Goal: Task Accomplishment & Management: Manage account settings

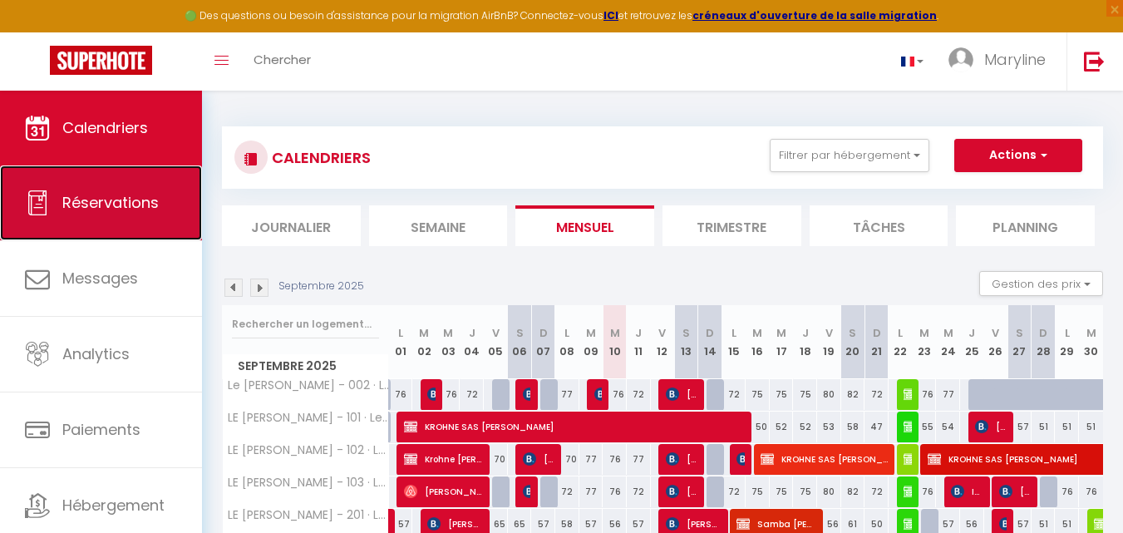
click at [105, 192] on span "Réservations" at bounding box center [110, 202] width 96 height 21
select select "not_cancelled"
select select
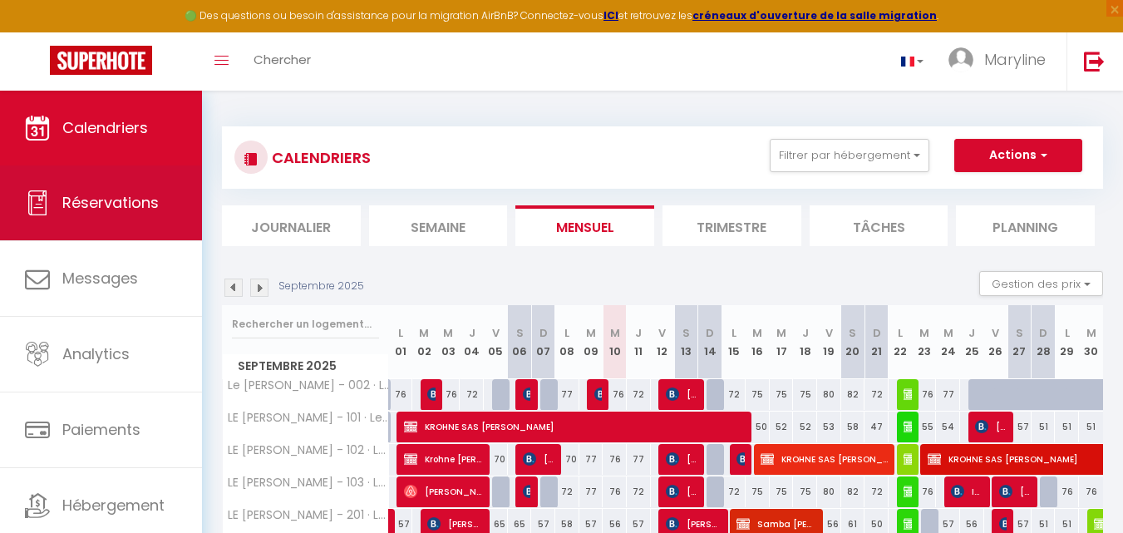
select select
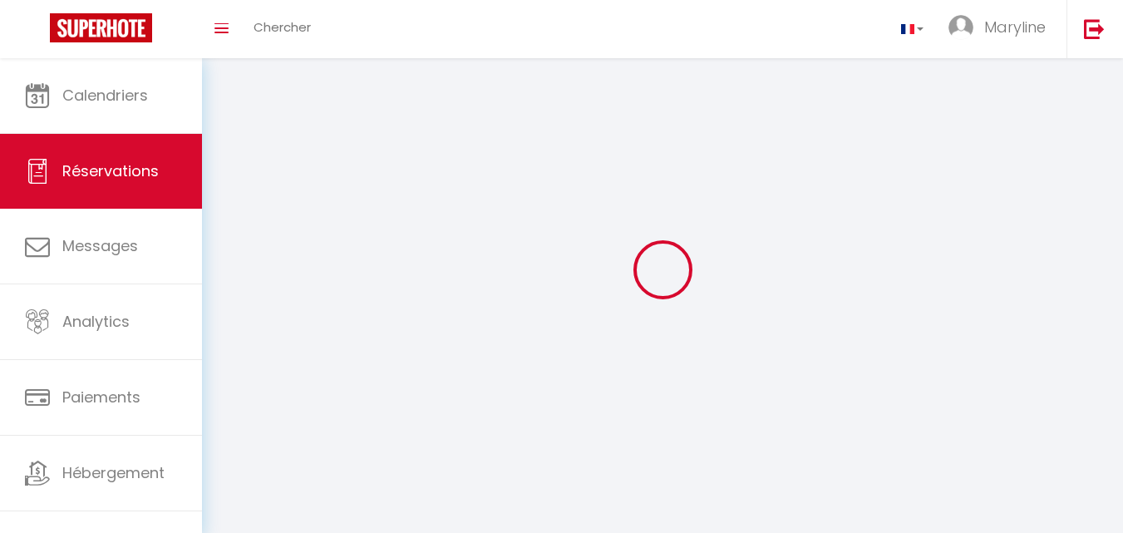
select select
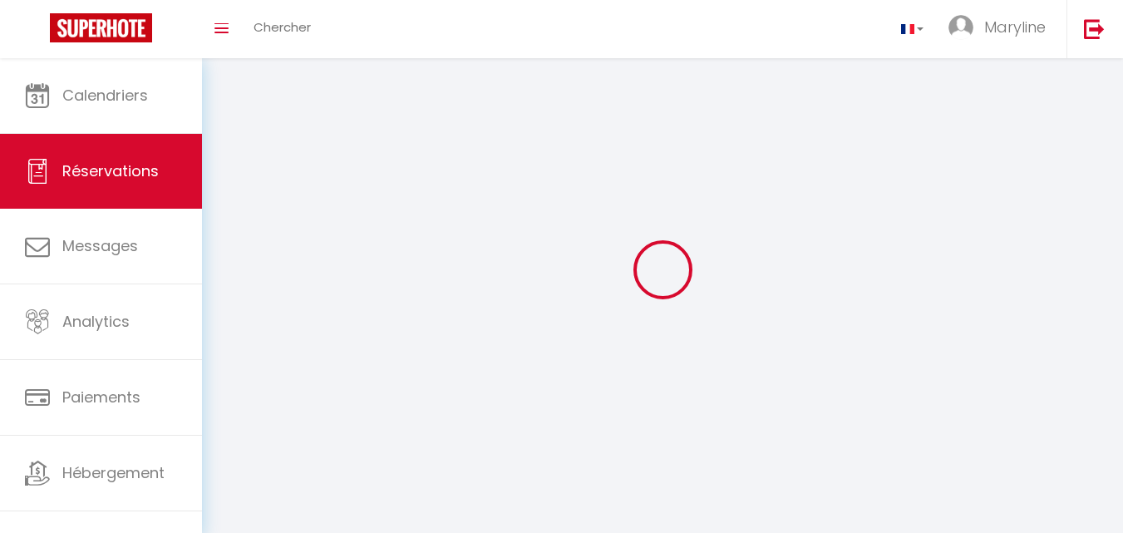
select select
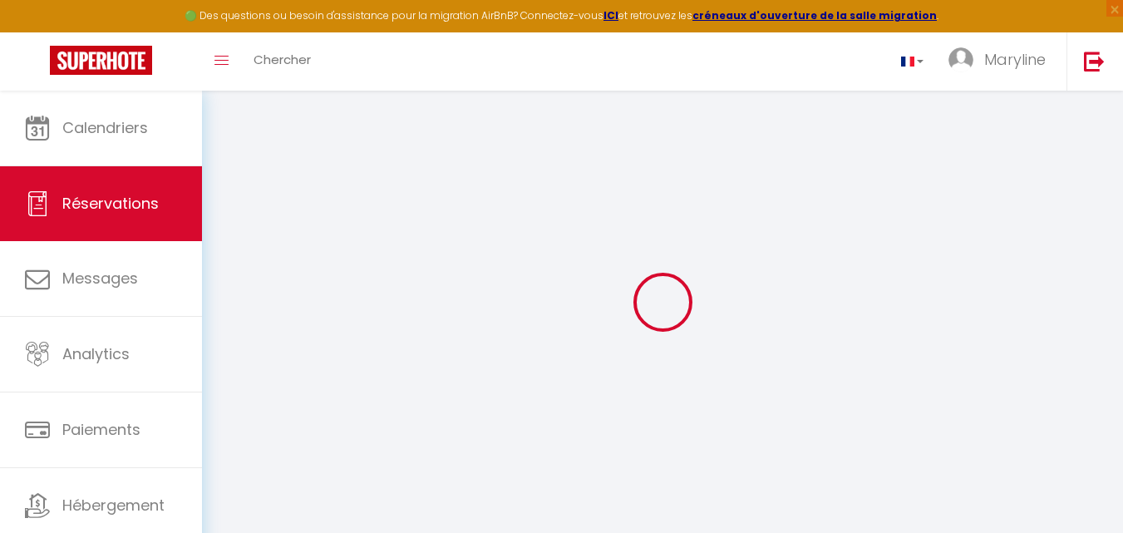
select select
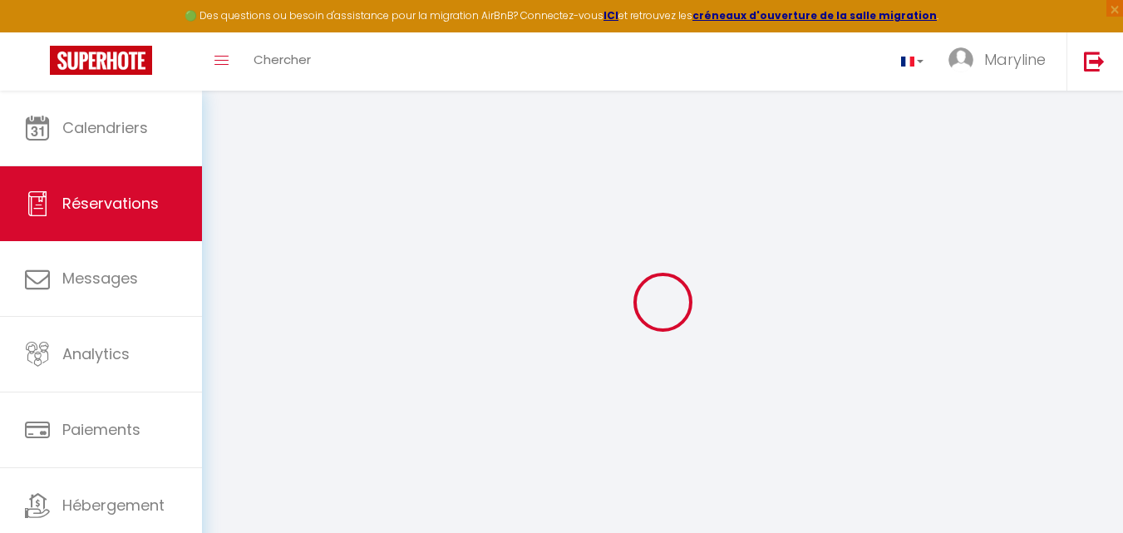
select select
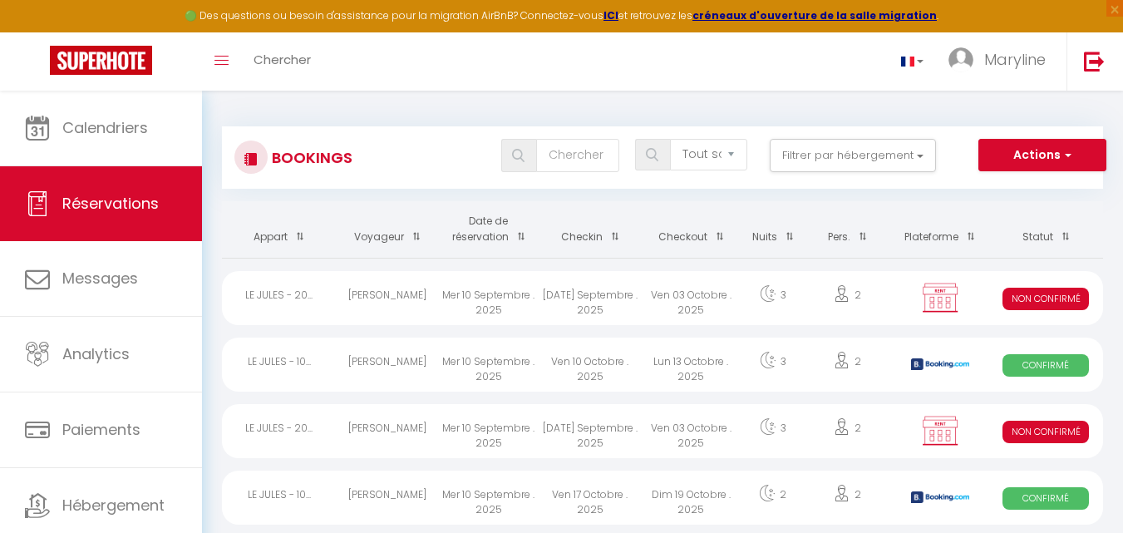
select select
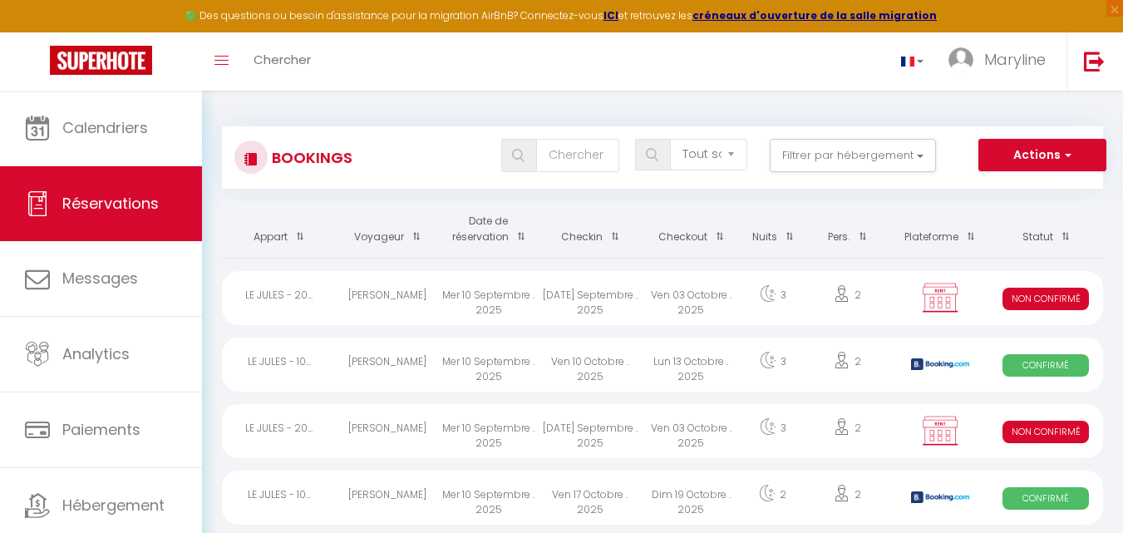
select select
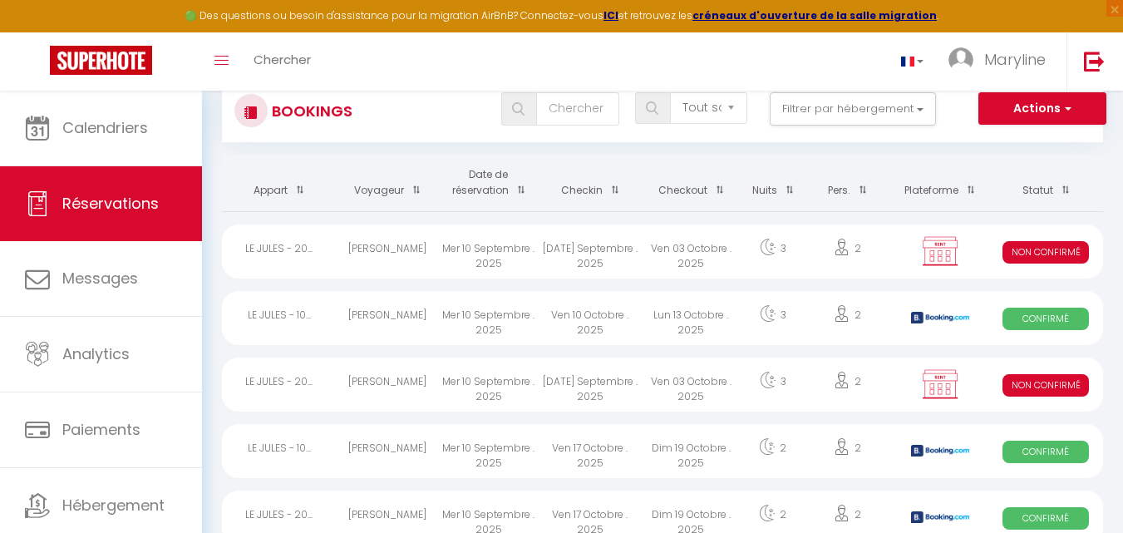
scroll to position [83, 0]
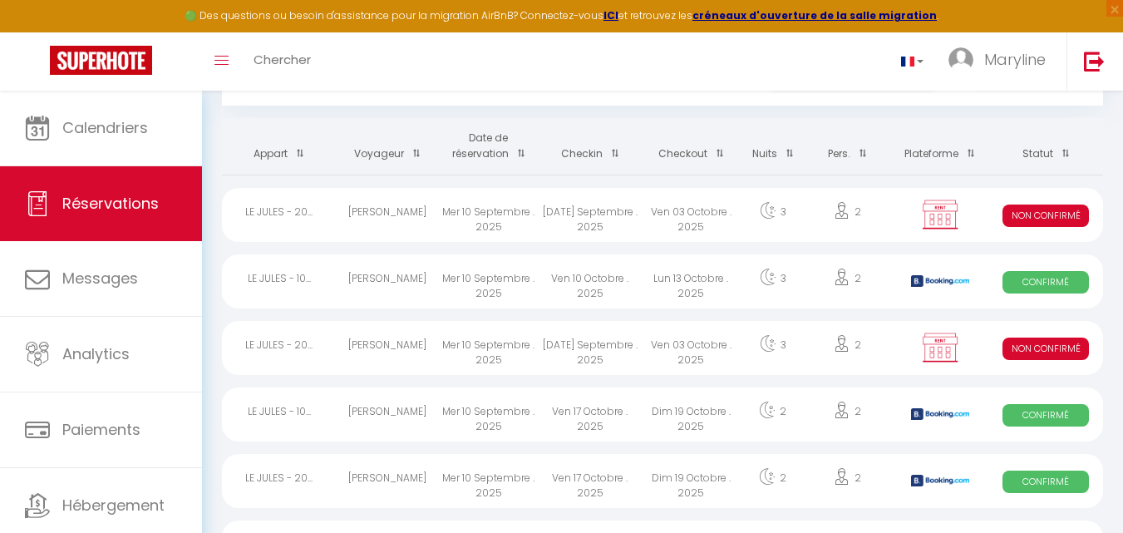
click at [393, 272] on div "[PERSON_NAME]" at bounding box center [387, 281] width 101 height 54
select select "OK"
select select "KO"
select select "0"
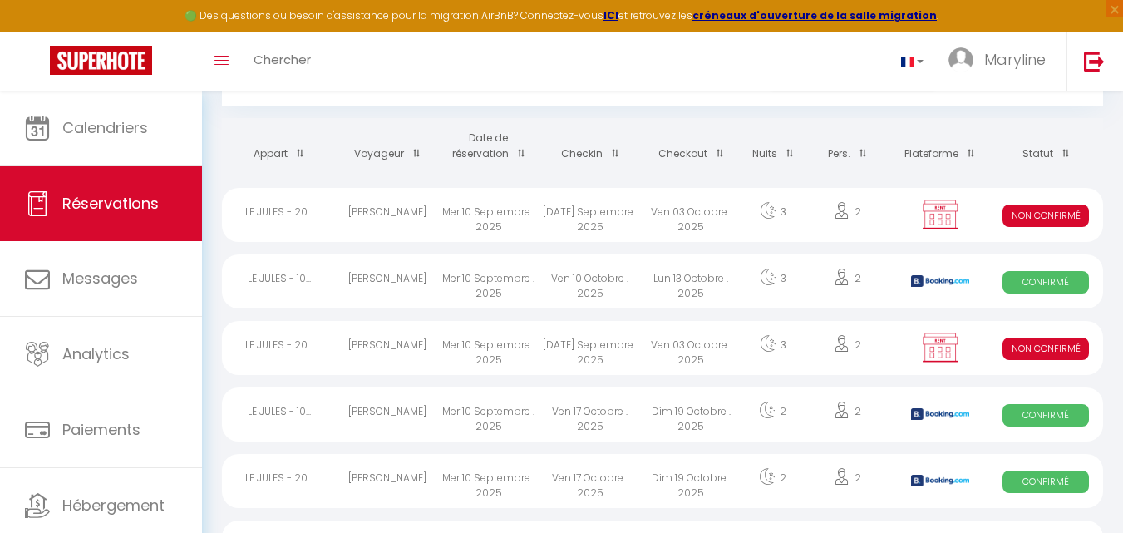
select select "1"
select select
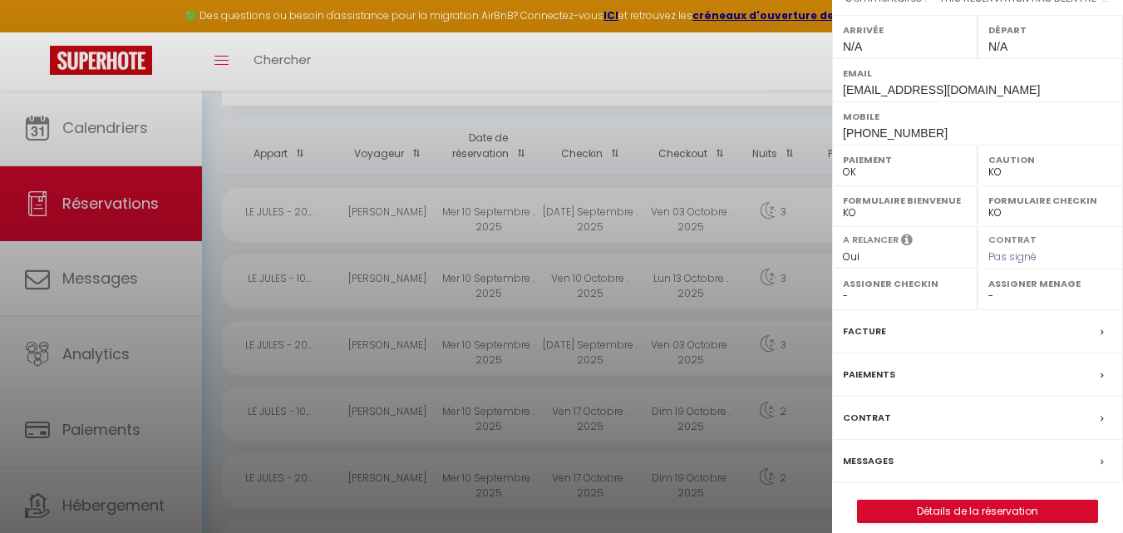
scroll to position [283, 0]
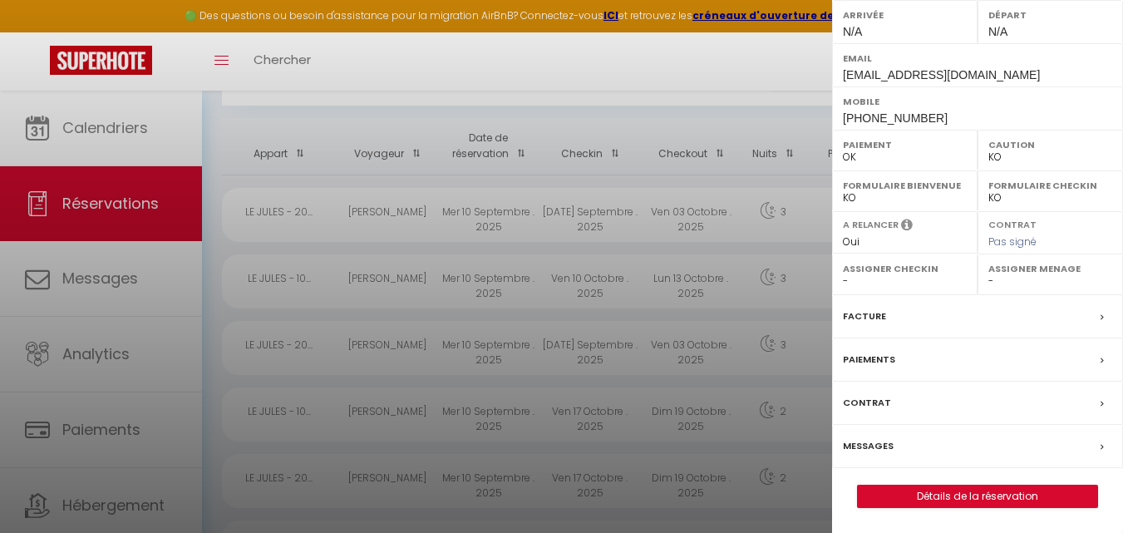
click at [863, 312] on label "Facture" at bounding box center [864, 316] width 43 height 17
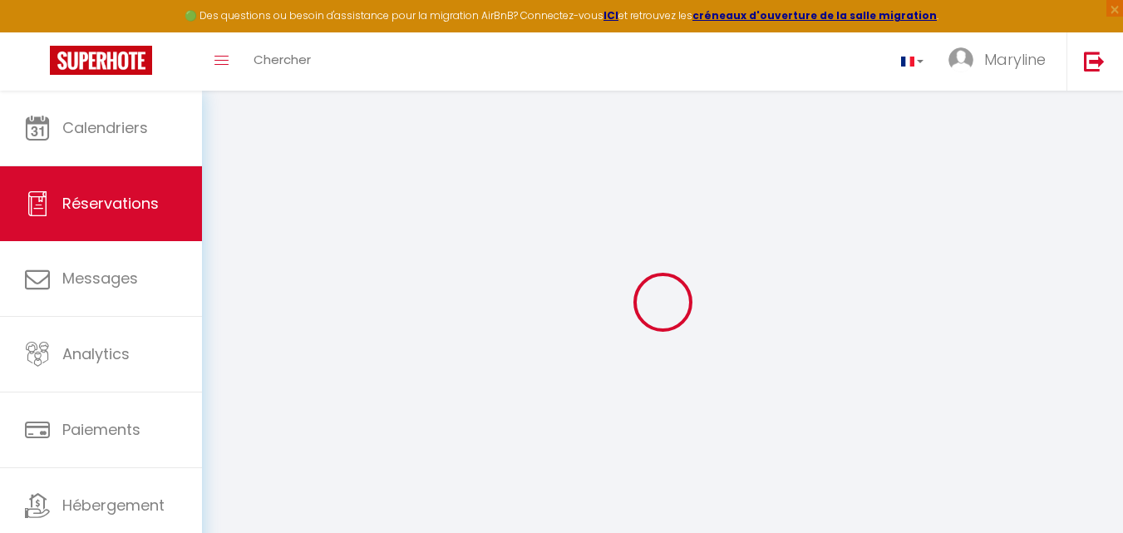
select select "cleaning"
select select "taxes"
select select
checkbox input "false"
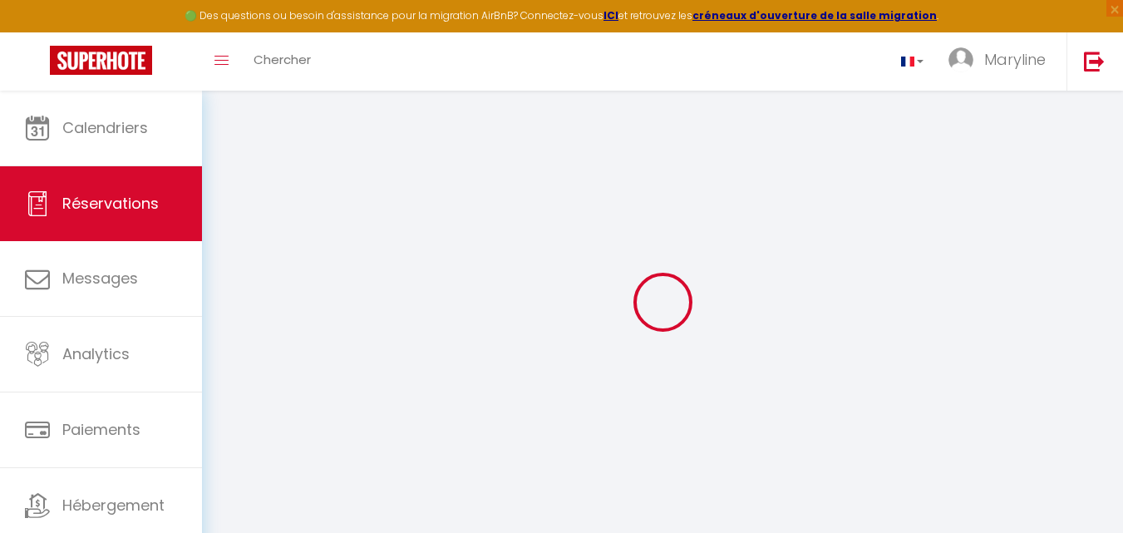
select select
checkbox input "false"
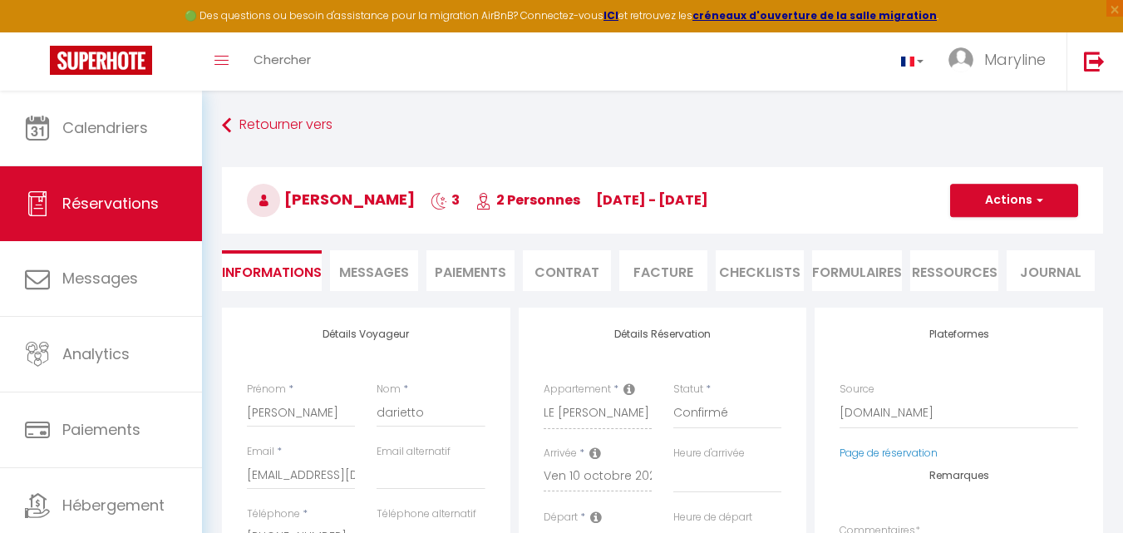
select select
checkbox input "false"
type textarea "** THIS RESERVATION HAS BEEN PRE-PAID ** BOOKING NOTE : Payment charge is EUR 2…"
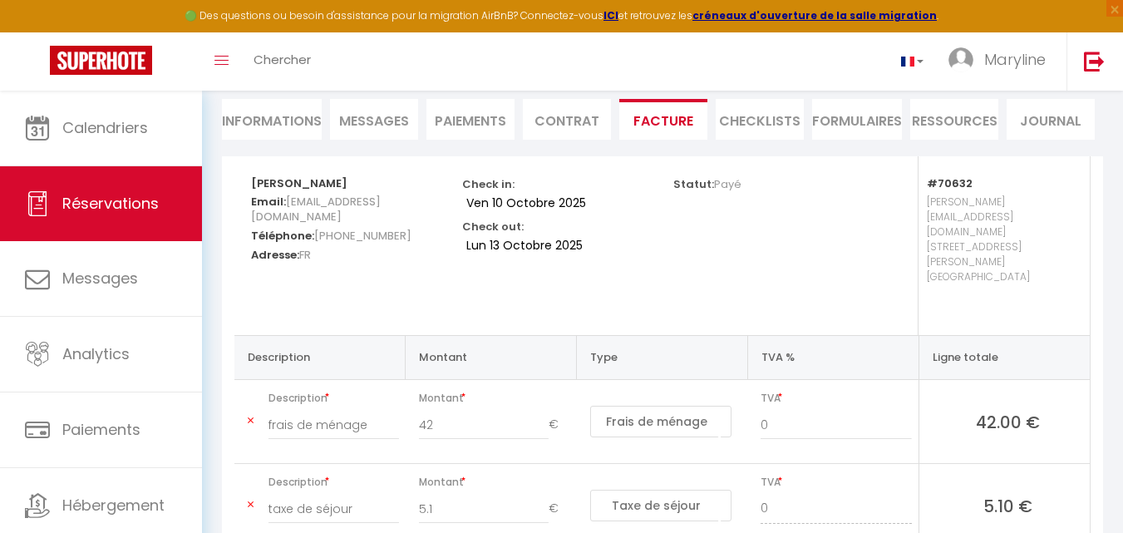
scroll to position [68, 0]
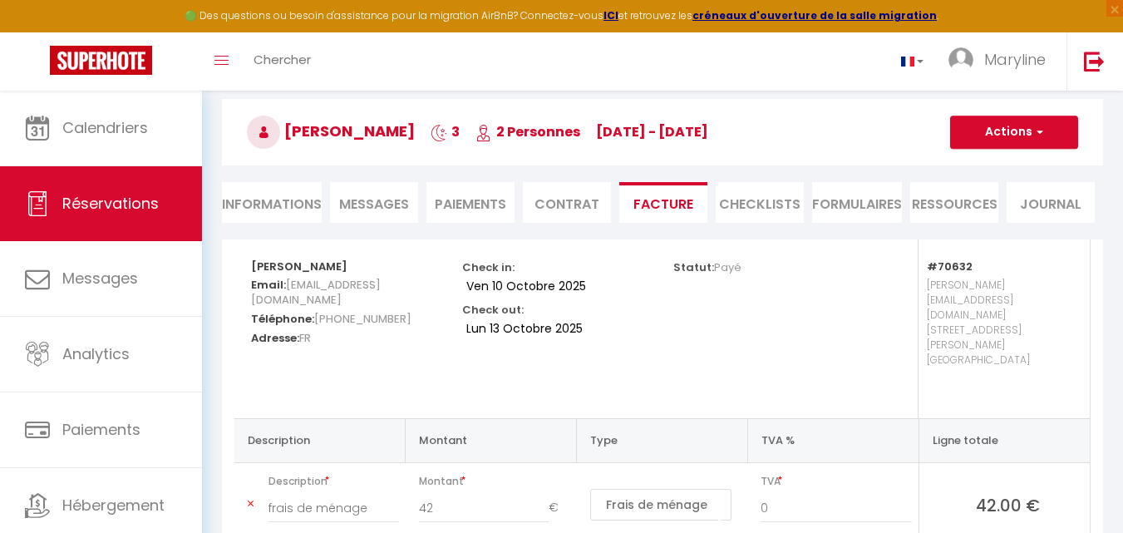
click at [286, 193] on li "Informations" at bounding box center [272, 202] width 100 height 41
select select
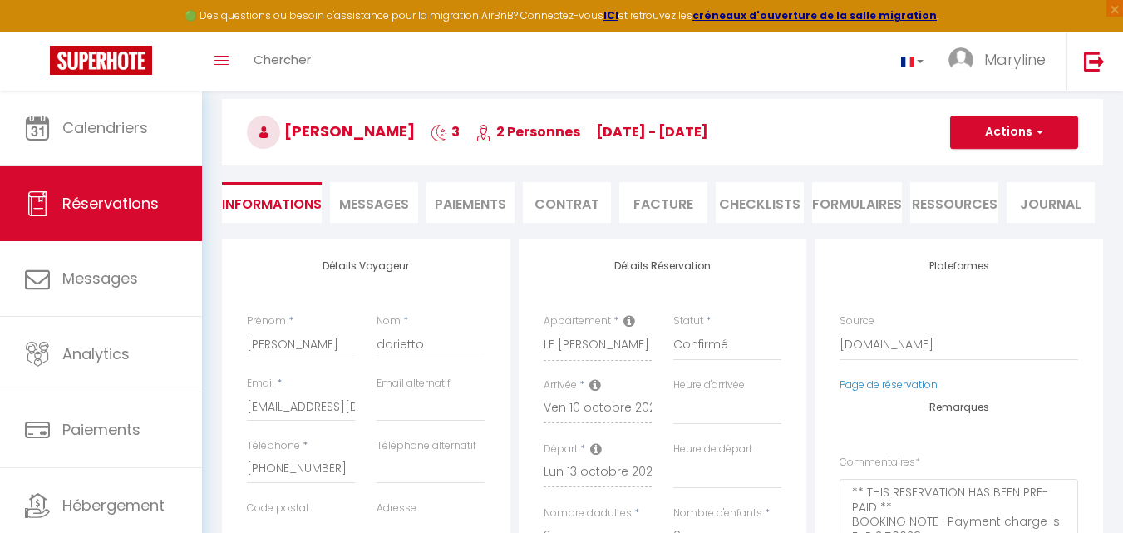
click at [653, 209] on li "Facture" at bounding box center [663, 202] width 88 height 41
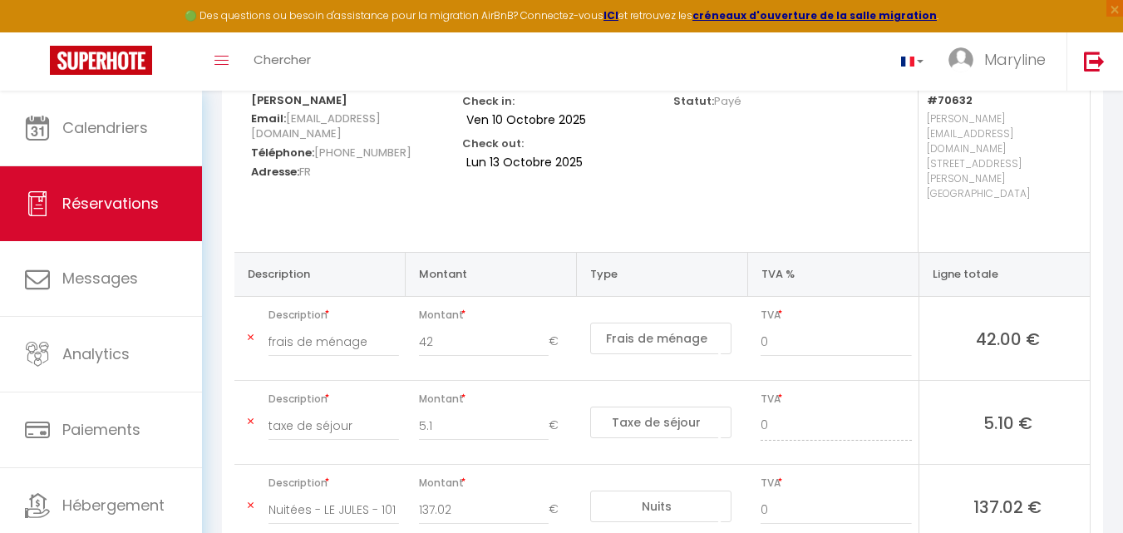
scroll to position [151, 0]
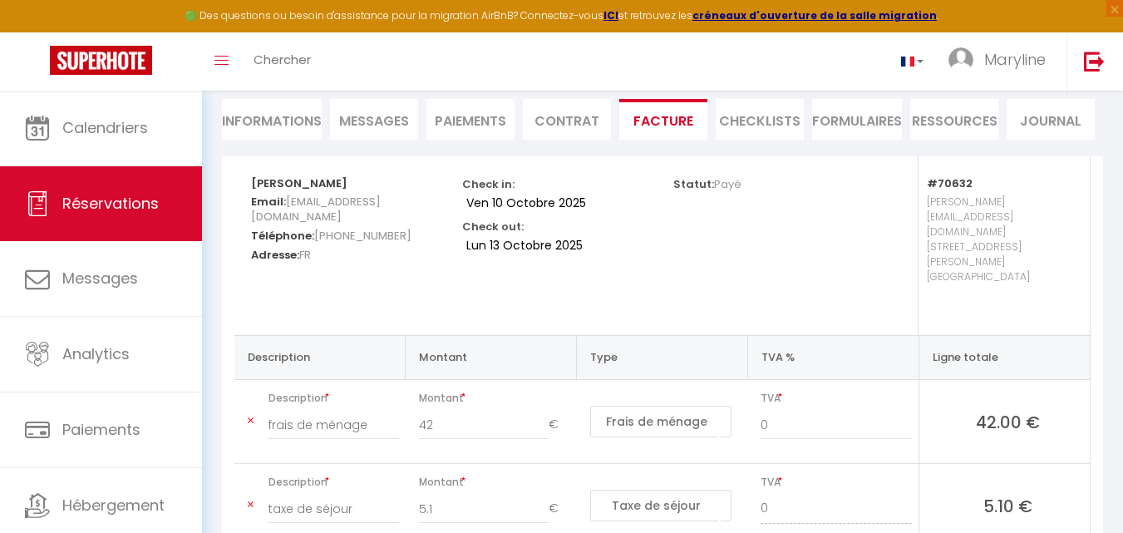
click at [258, 117] on li "Informations" at bounding box center [272, 119] width 100 height 41
select select
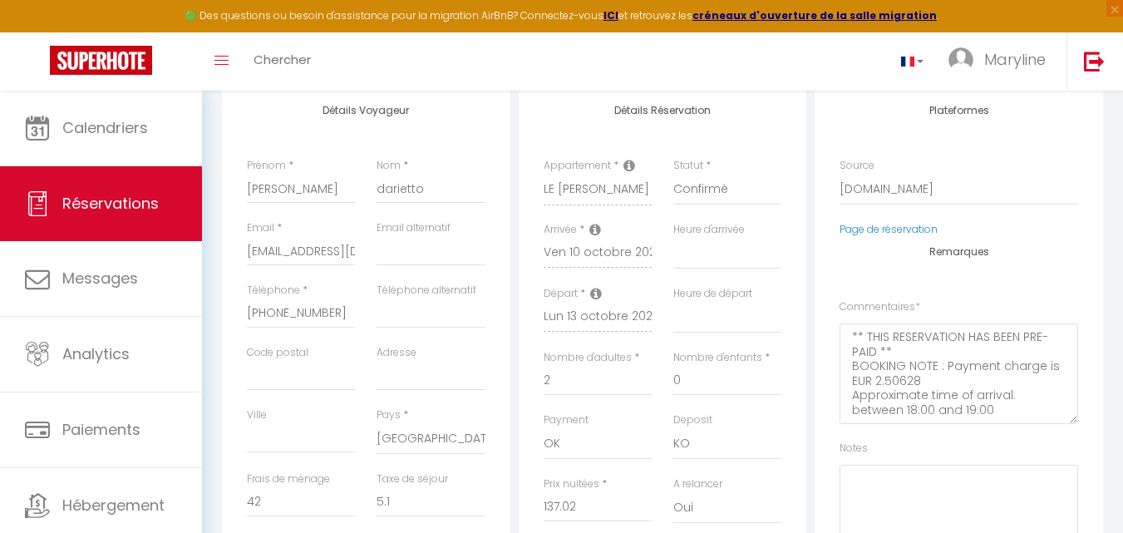
scroll to position [83, 0]
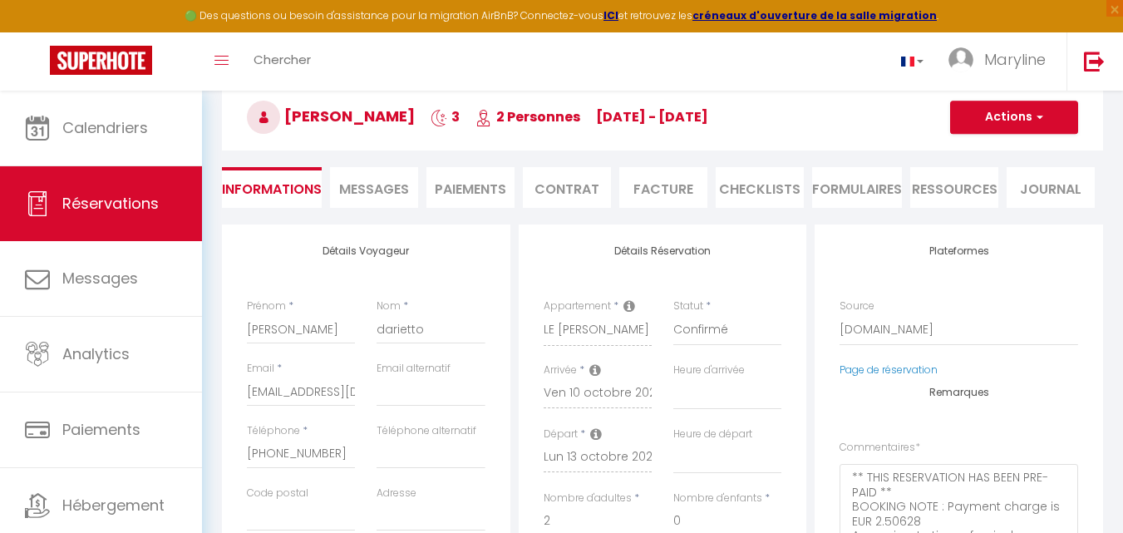
click at [667, 188] on li "Facture" at bounding box center [663, 187] width 88 height 41
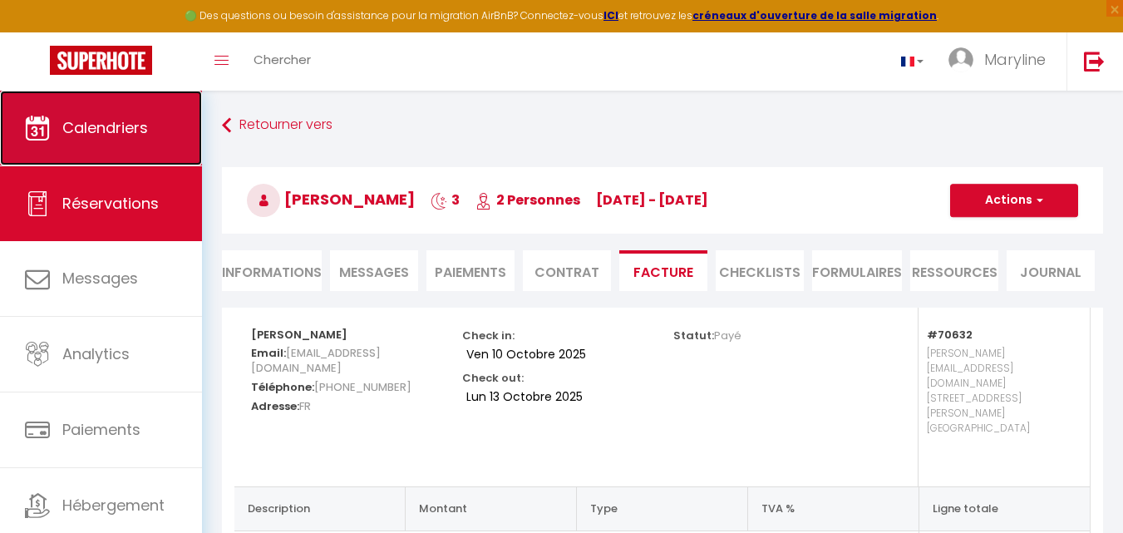
click at [122, 117] on span "Calendriers" at bounding box center [105, 127] width 86 height 21
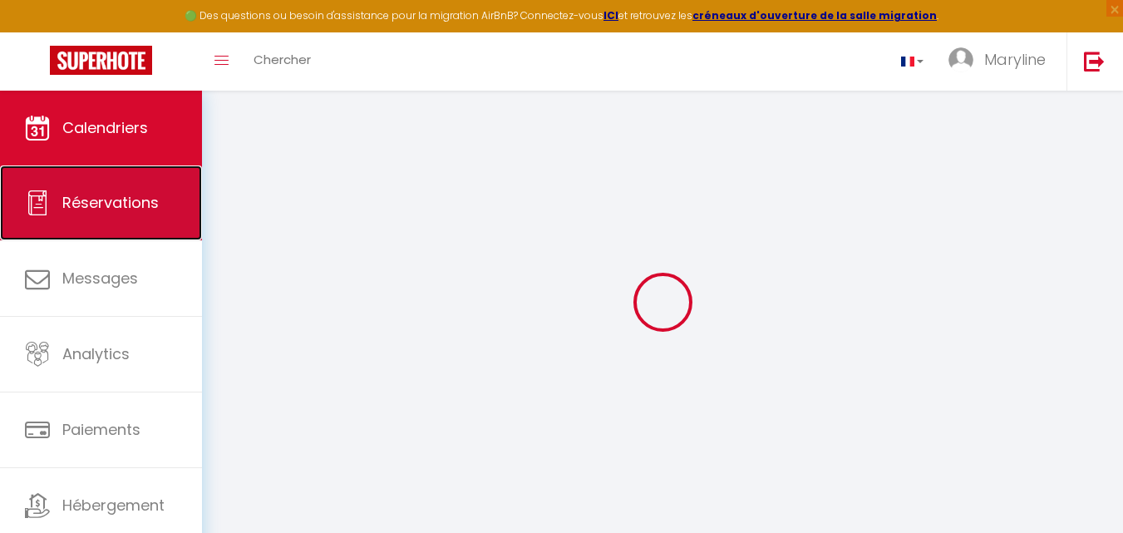
click at [102, 200] on span "Réservations" at bounding box center [110, 202] width 96 height 21
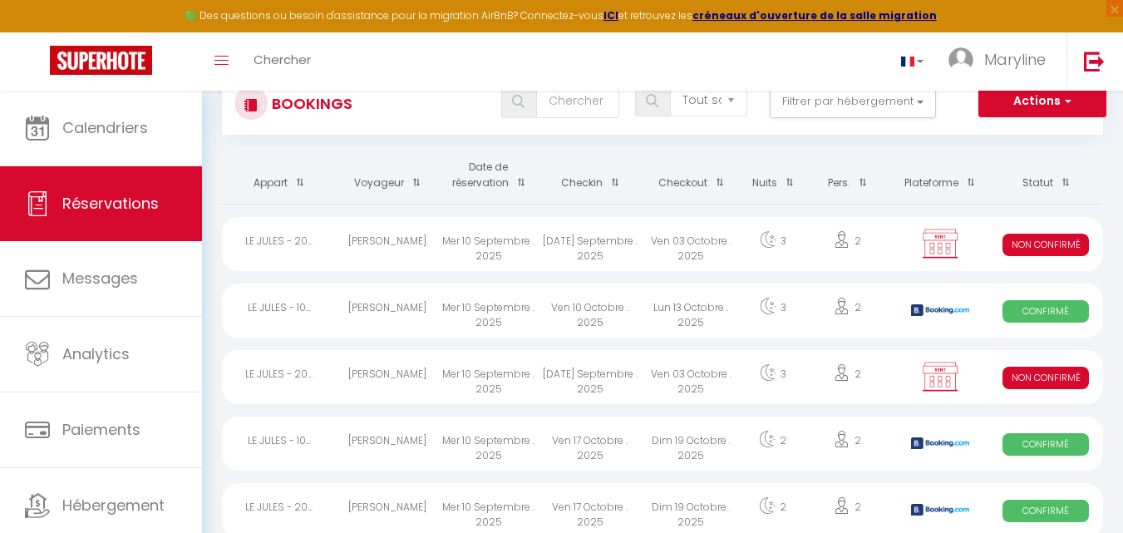
scroll to position [83, 0]
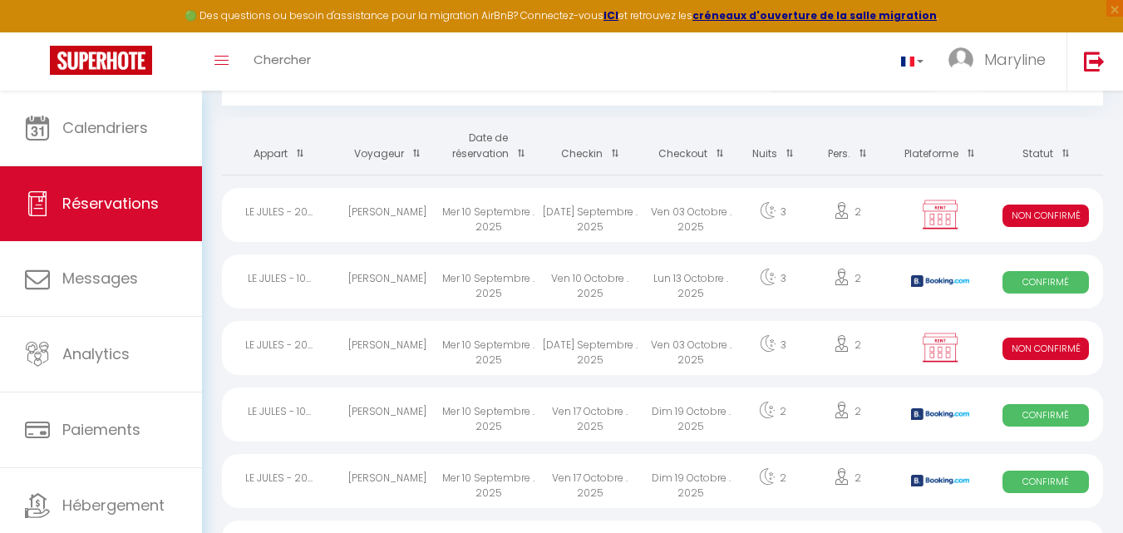
click at [945, 278] on img at bounding box center [940, 281] width 58 height 12
select select "OK"
select select "KO"
select select "0"
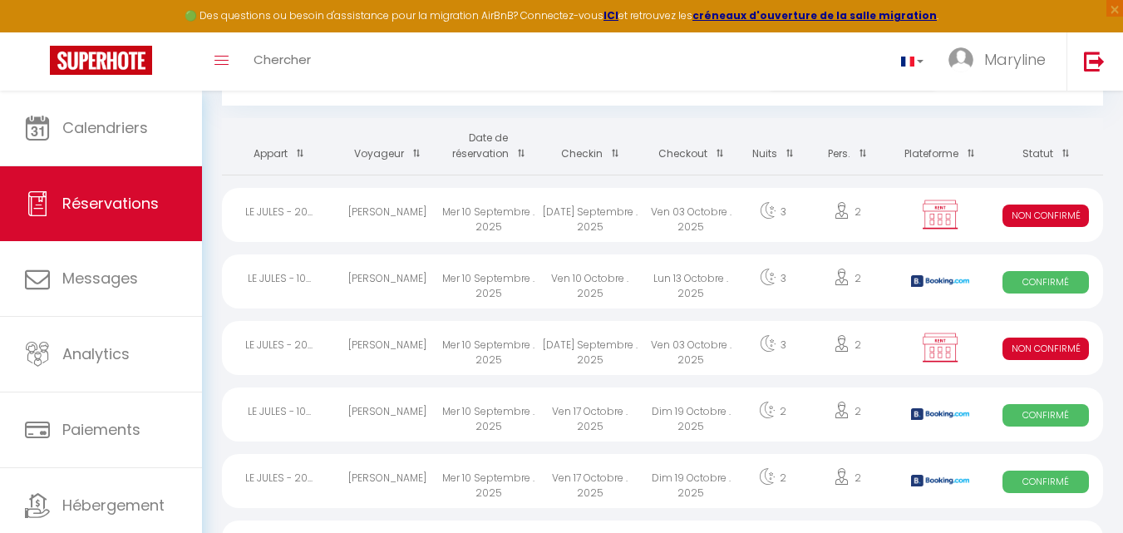
select select "1"
select select
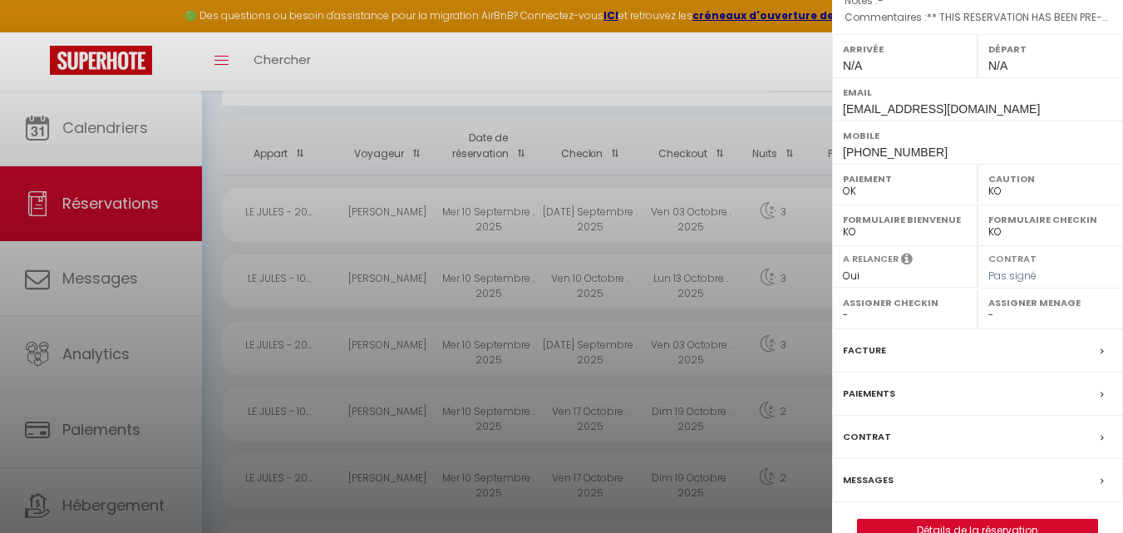
scroll to position [283, 0]
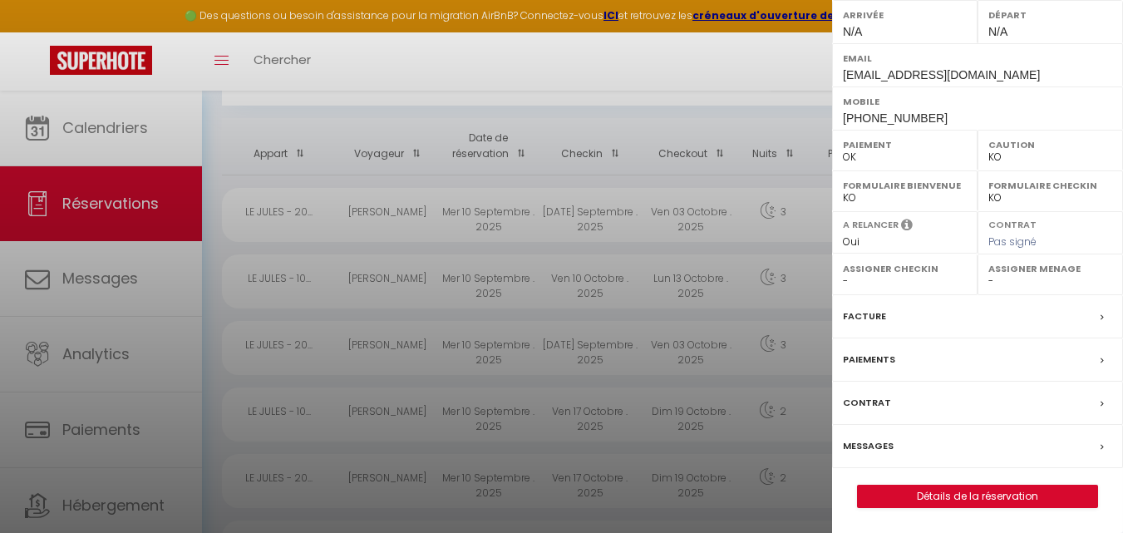
click at [874, 314] on label "Facture" at bounding box center [864, 316] width 43 height 17
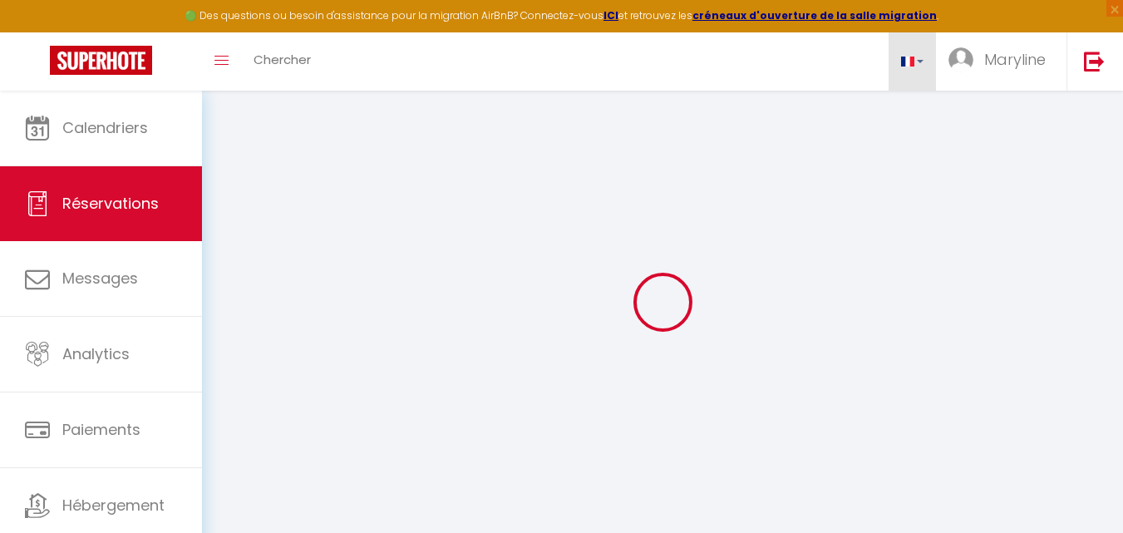
select select "cleaning"
select select "taxes"
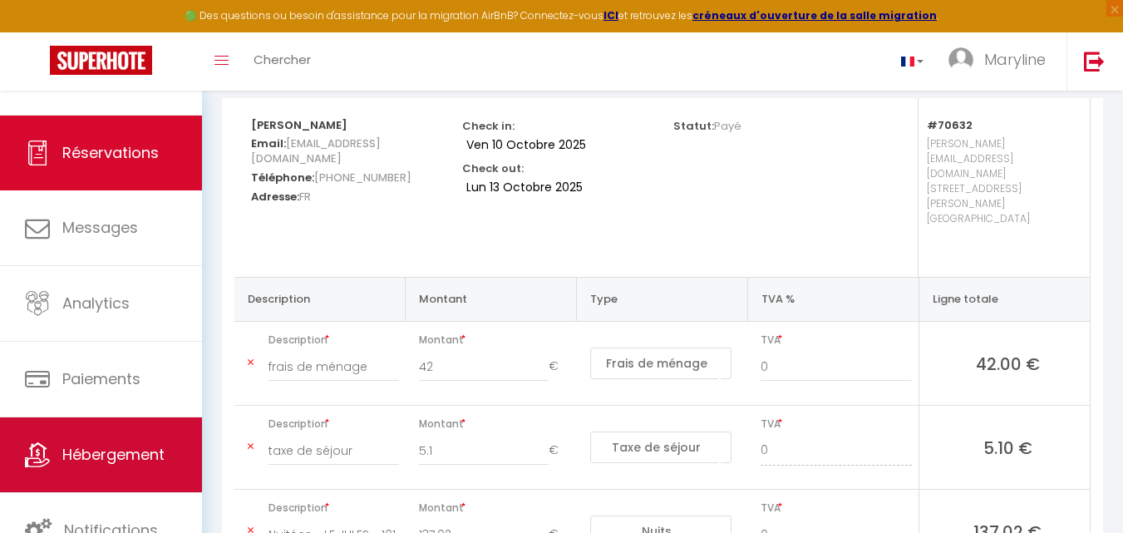
scroll to position [249, 0]
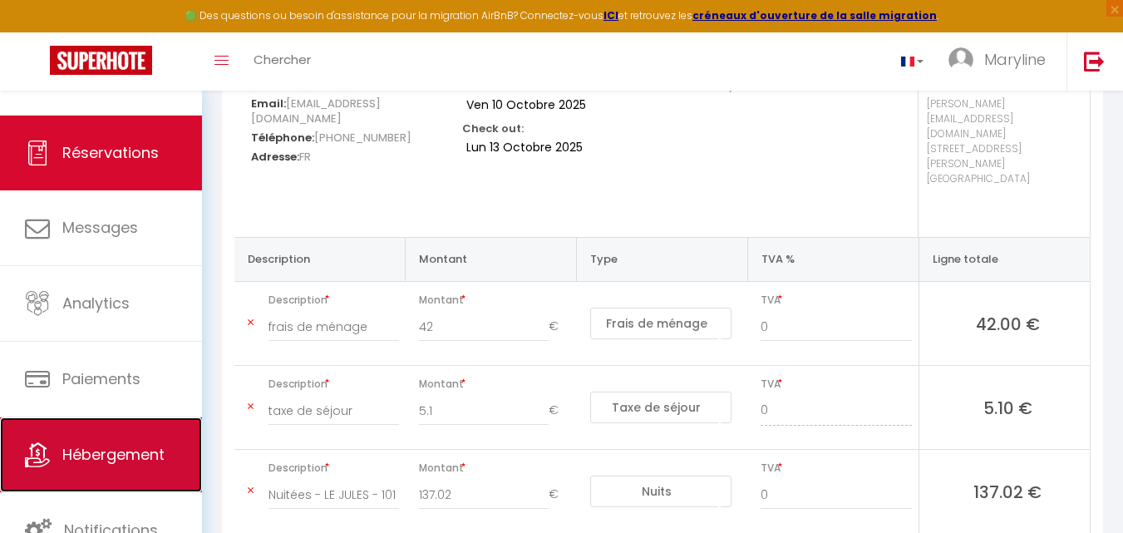
click at [121, 447] on span "Hébergement" at bounding box center [113, 454] width 102 height 21
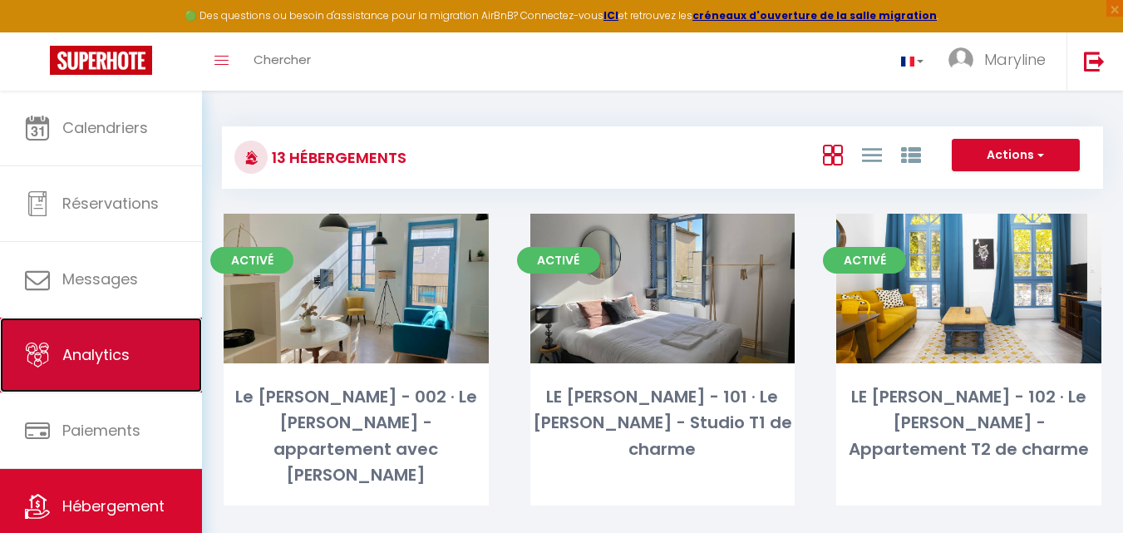
click at [121, 356] on span "Analytics" at bounding box center [95, 354] width 67 height 21
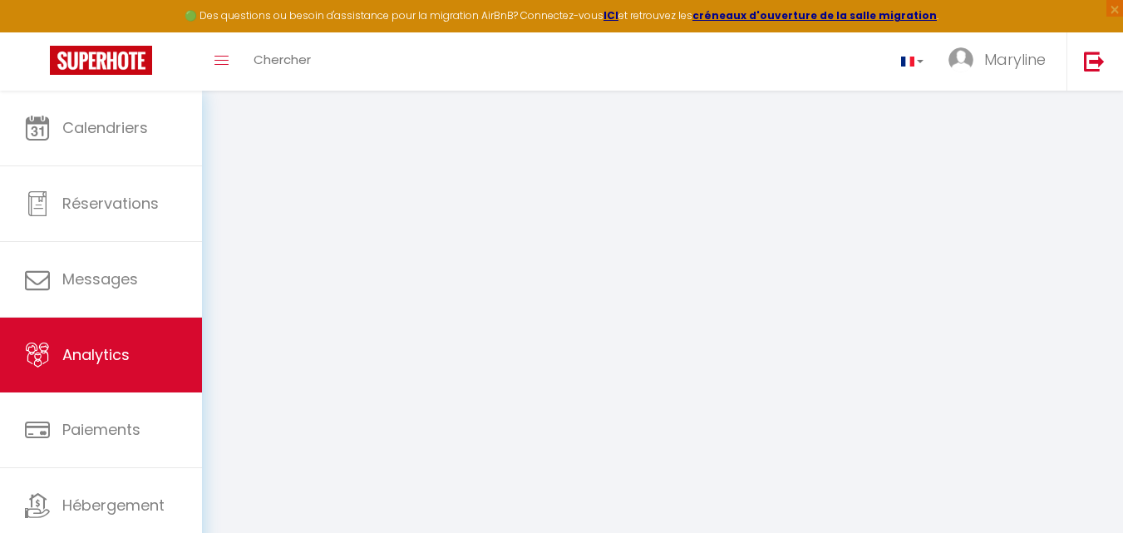
select select "2025"
select select "9"
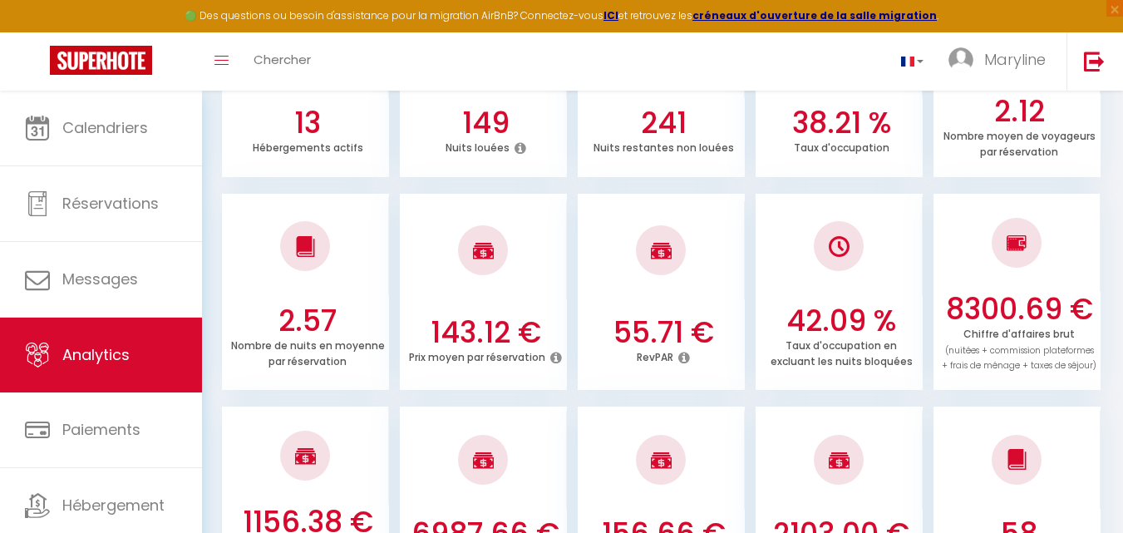
scroll to position [332, 0]
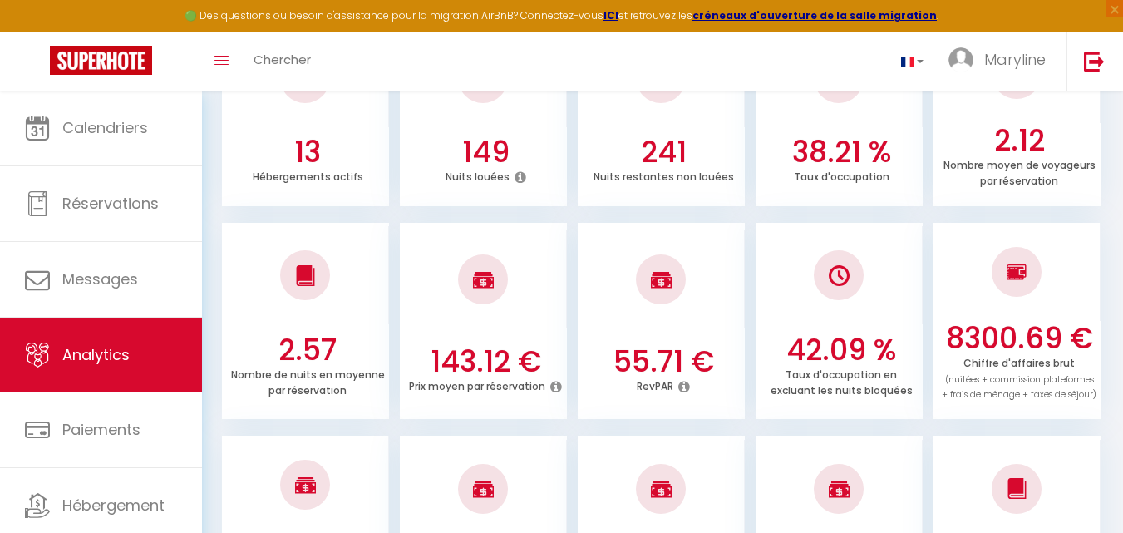
click at [550, 384] on icon at bounding box center [556, 386] width 12 height 13
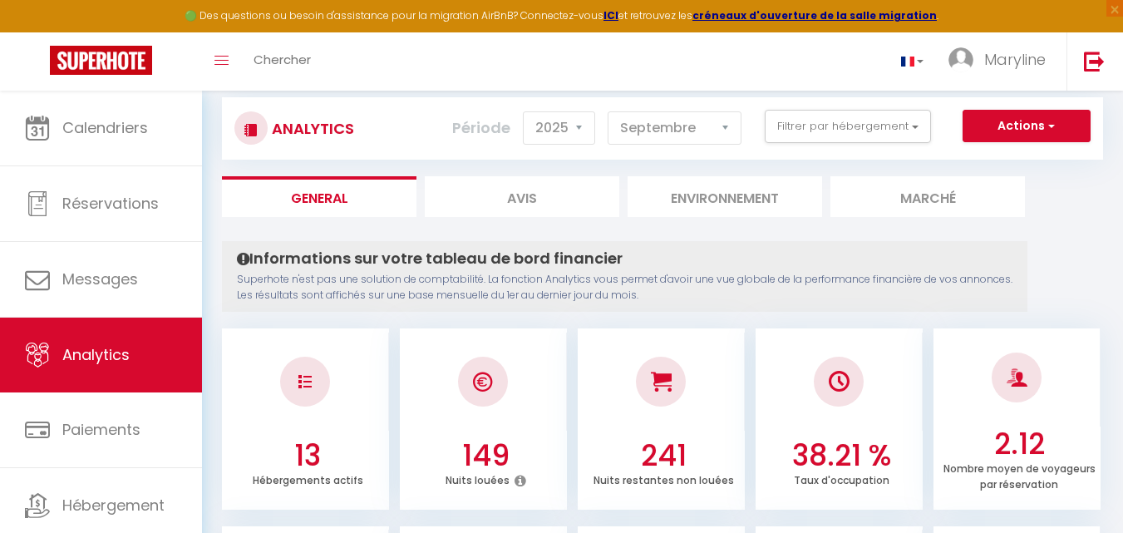
scroll to position [0, 0]
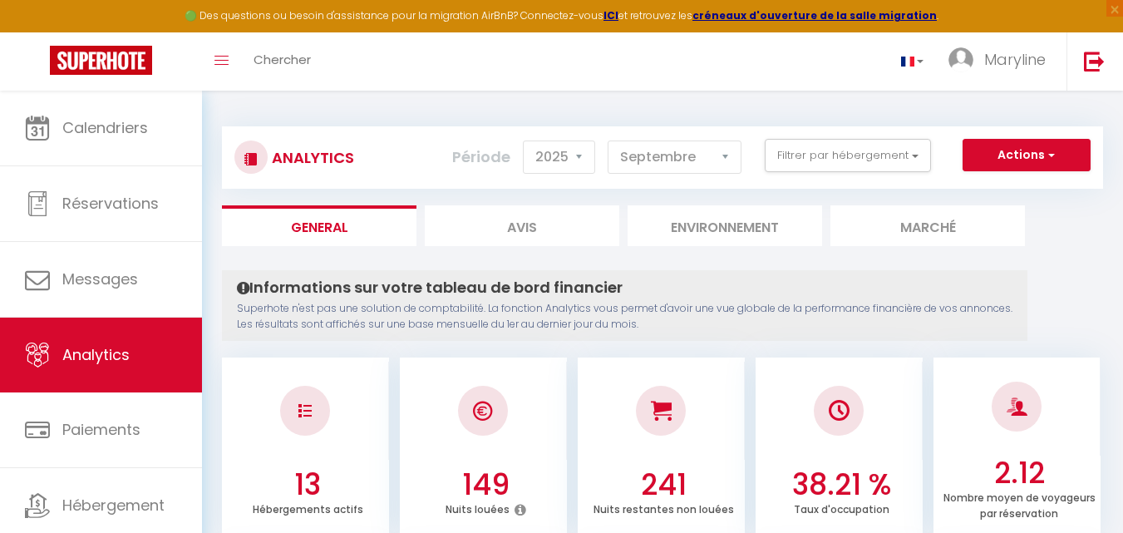
click at [936, 223] on li "Marché" at bounding box center [927, 225] width 195 height 41
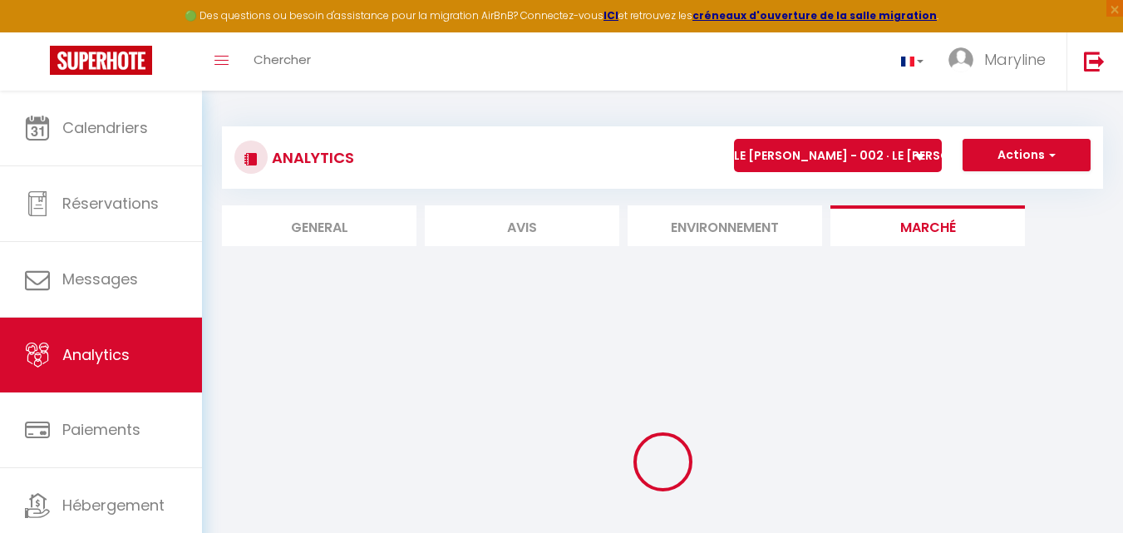
select select "70635"
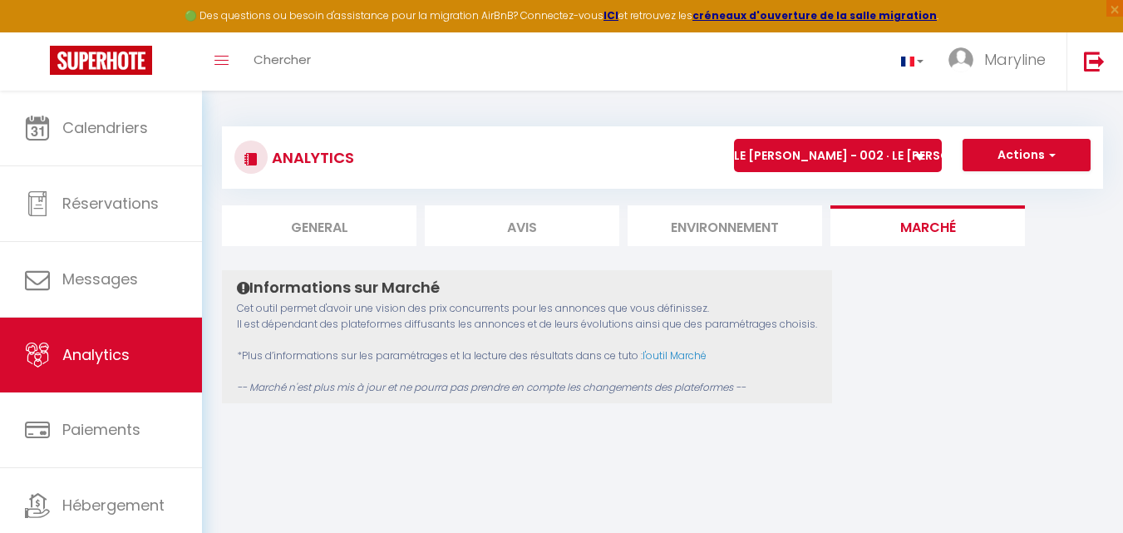
click at [341, 221] on li "General" at bounding box center [319, 225] width 195 height 41
select select "2025"
select select "9"
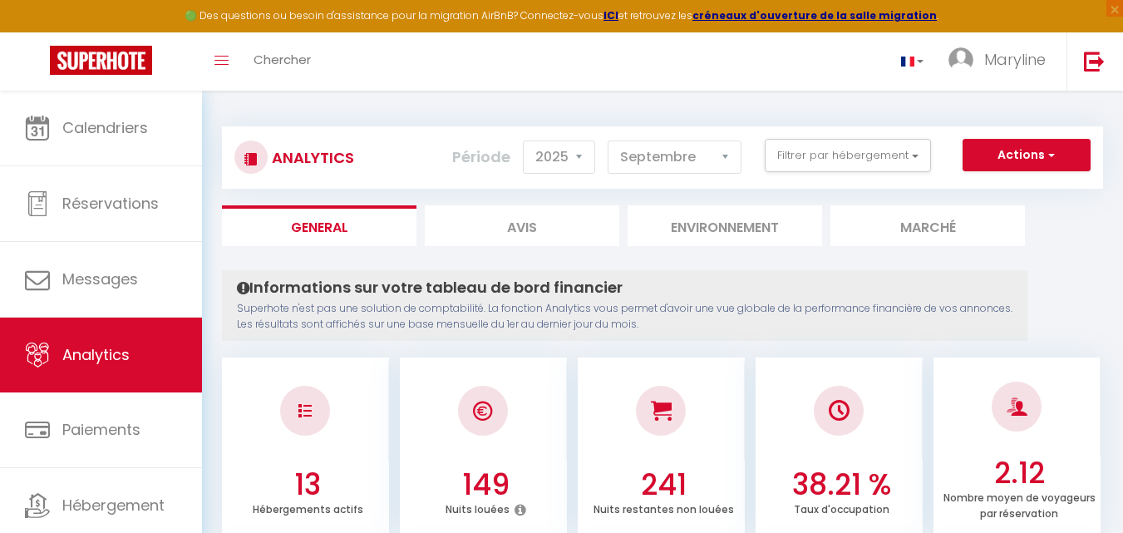
scroll to position [249, 0]
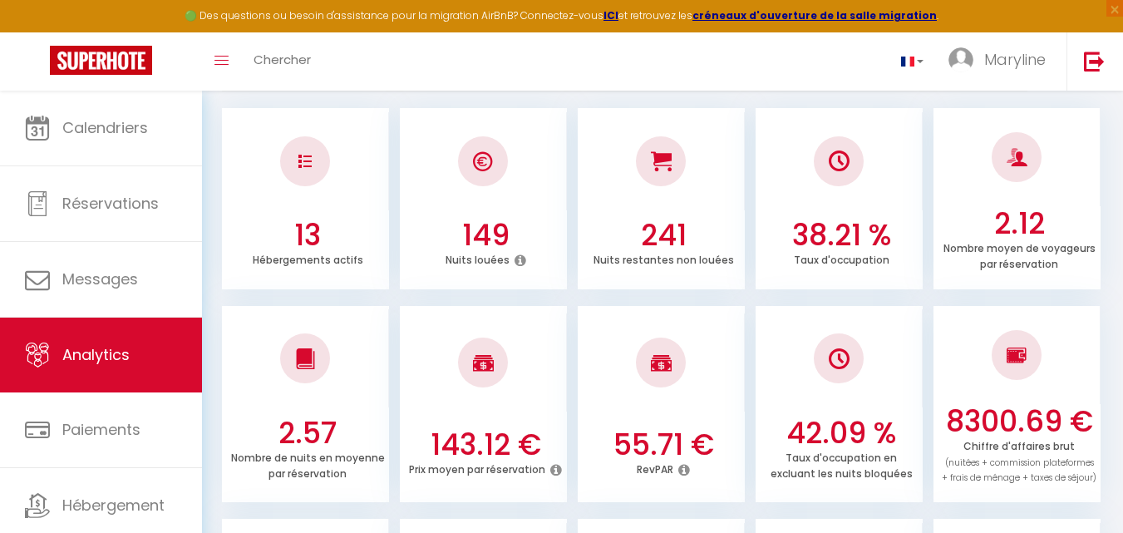
click at [682, 466] on icon at bounding box center [684, 469] width 12 height 13
click at [683, 467] on icon at bounding box center [684, 469] width 12 height 13
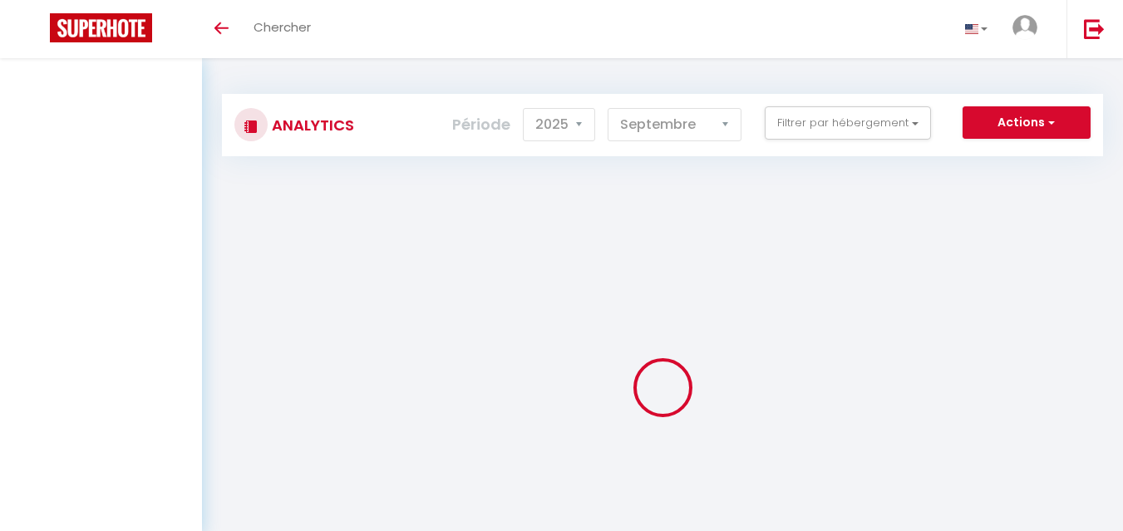
select select "2025"
select select "9"
